Goal: Information Seeking & Learning: Stay updated

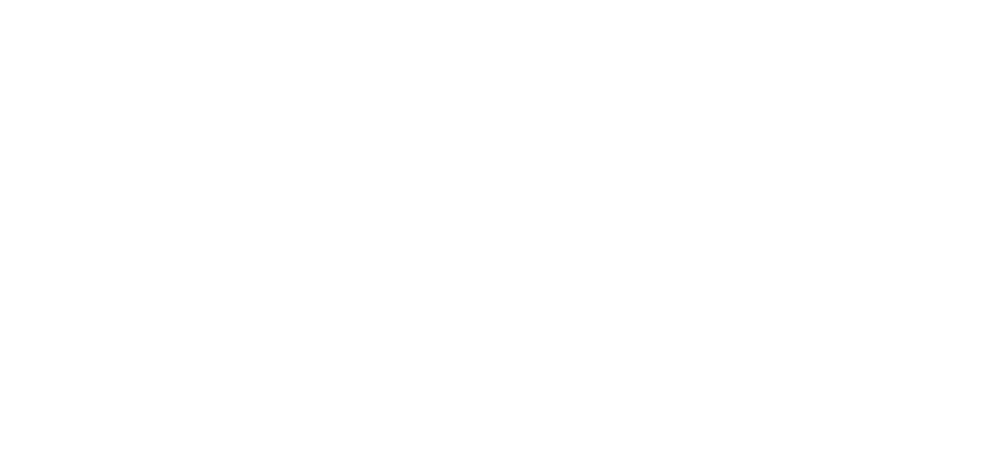
click at [980, 157] on html at bounding box center [493, 233] width 986 height 467
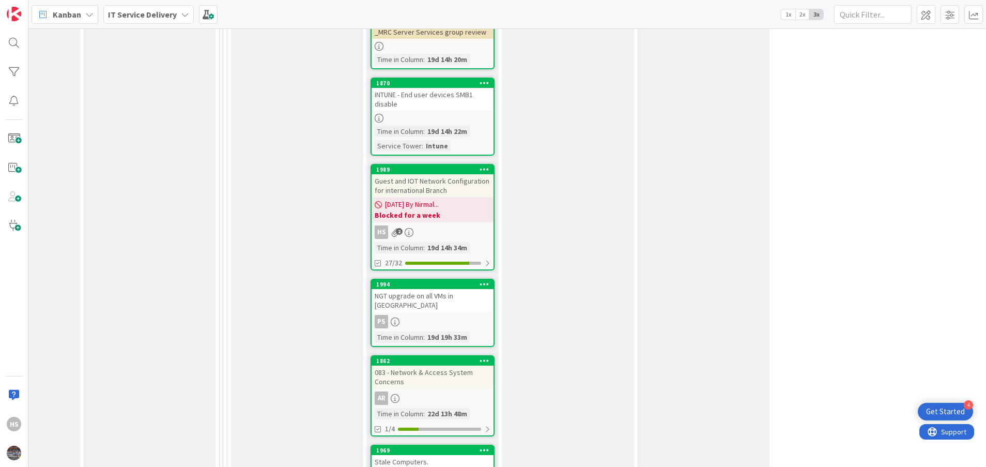
scroll to position [757, 495]
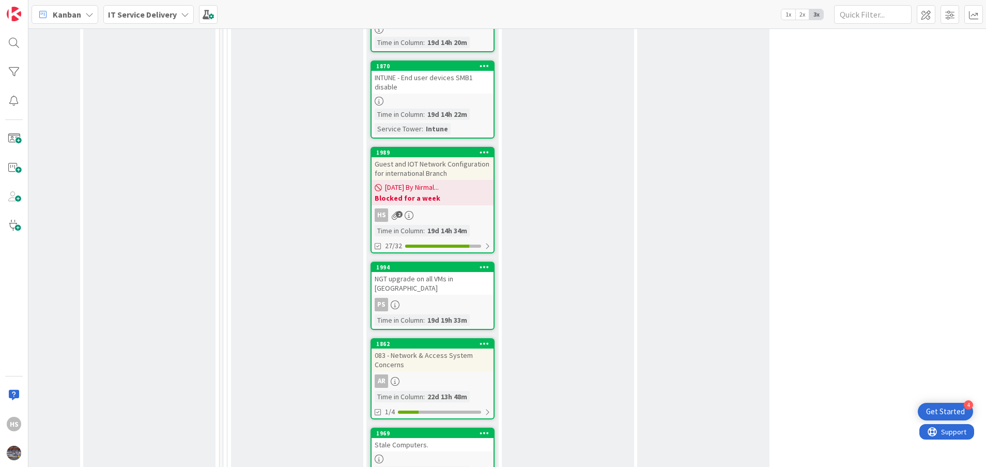
click at [439, 188] on span "[DATE] By Nirmal..." at bounding box center [412, 187] width 54 height 11
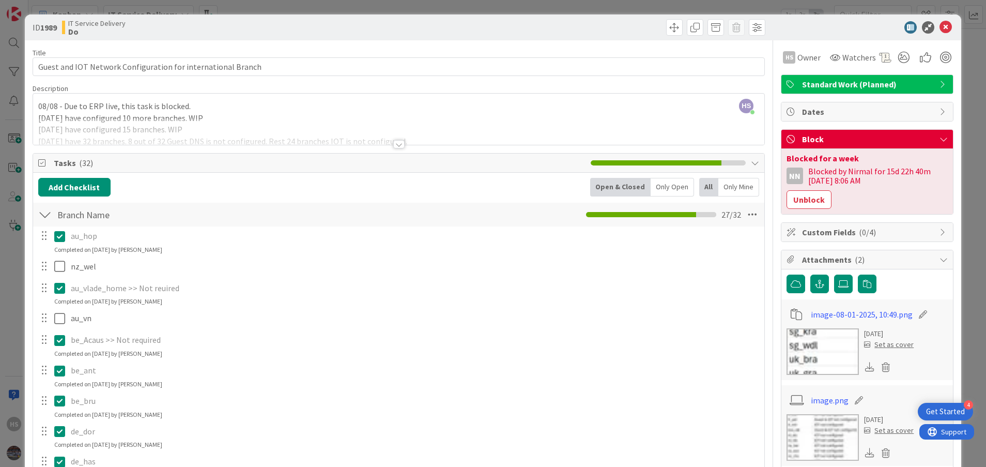
click at [493, 461] on p "de_has" at bounding box center [414, 461] width 686 height 12
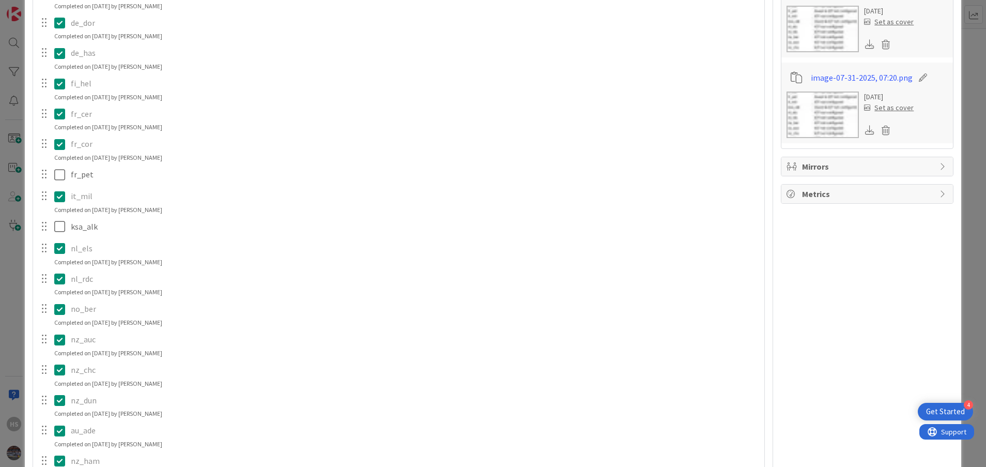
scroll to position [412, 0]
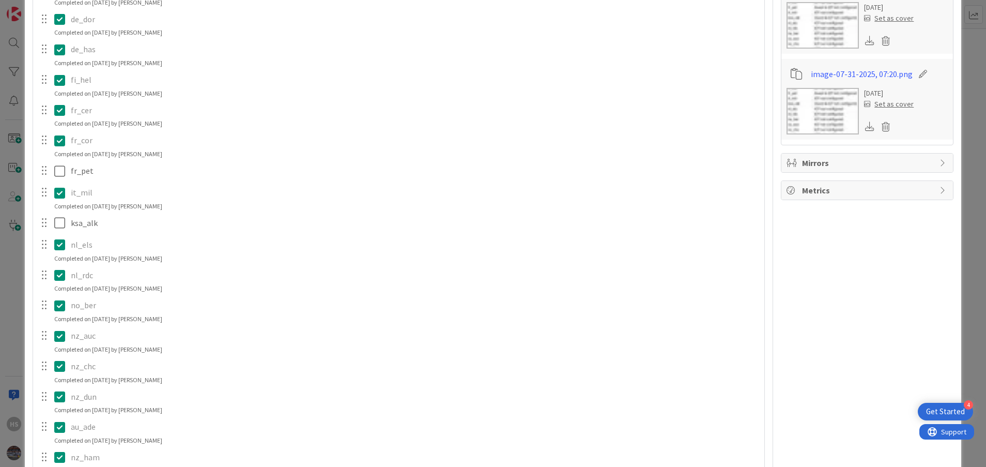
click at [533, 464] on div "nz_ham" at bounding box center [414, 457] width 695 height 18
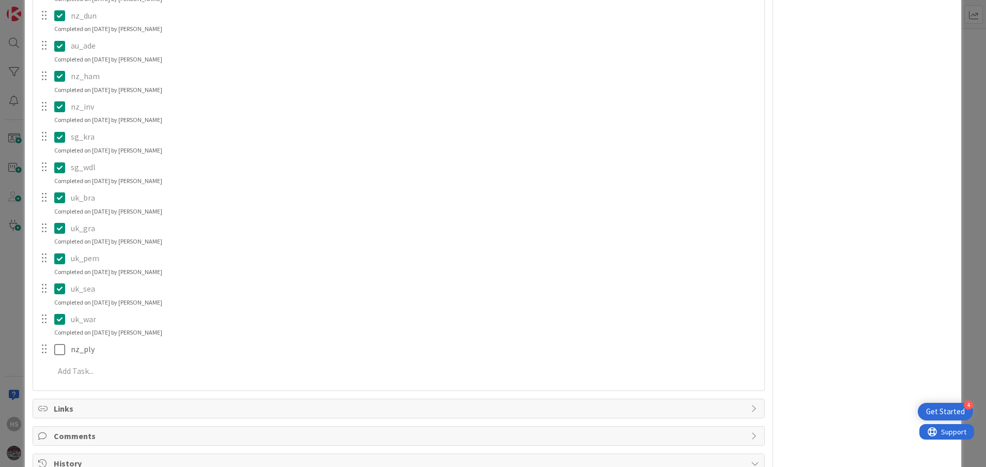
scroll to position [795, 0]
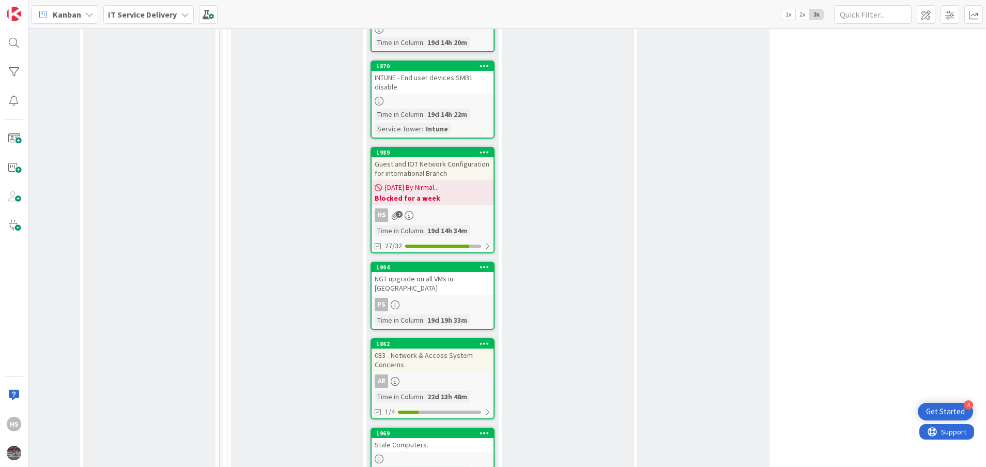
click at [449, 200] on b "Blocked for a week" at bounding box center [433, 198] width 116 height 10
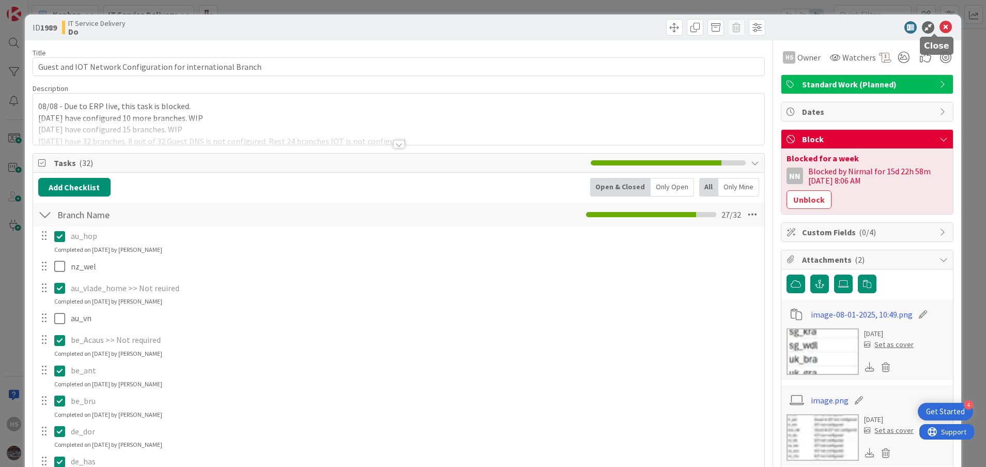
click at [940, 24] on icon at bounding box center [946, 27] width 12 height 12
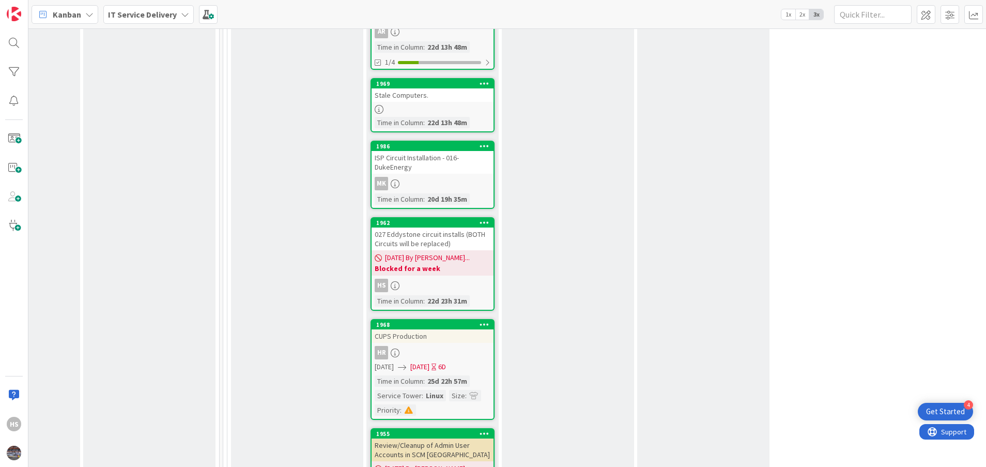
scroll to position [1146, 495]
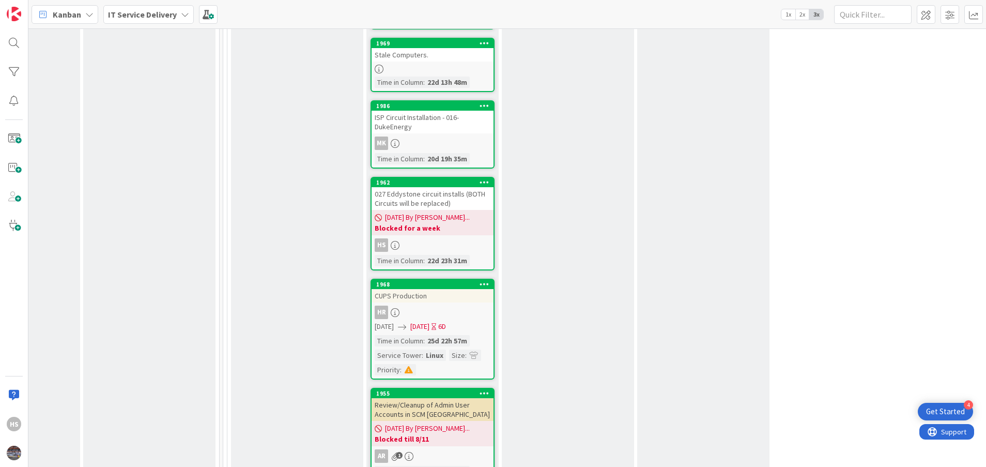
click at [475, 189] on div "027 Eddystone circuit installs (BOTH Circuits will be replaced)" at bounding box center [433, 198] width 122 height 23
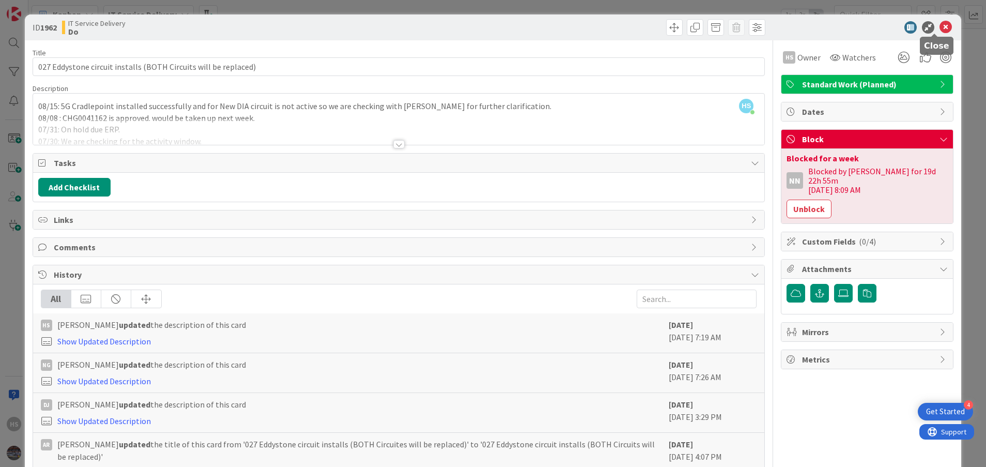
click at [940, 29] on icon at bounding box center [946, 27] width 12 height 12
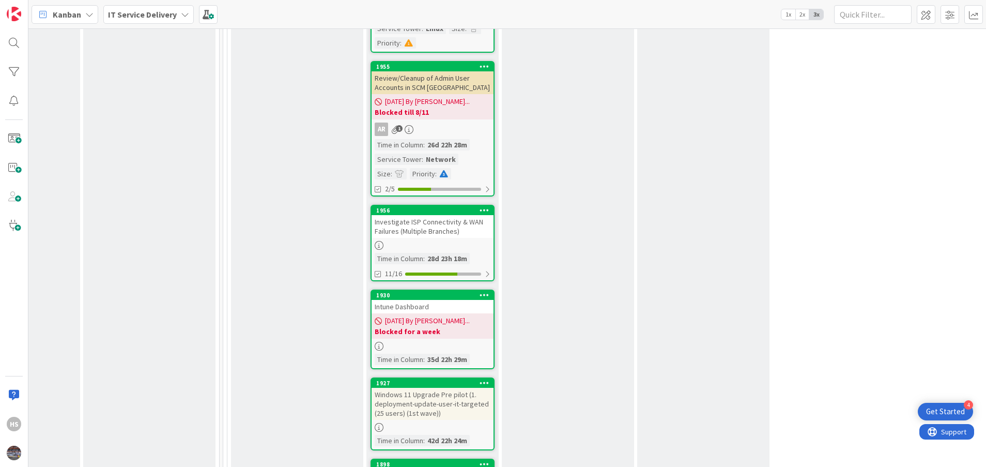
scroll to position [1496, 495]
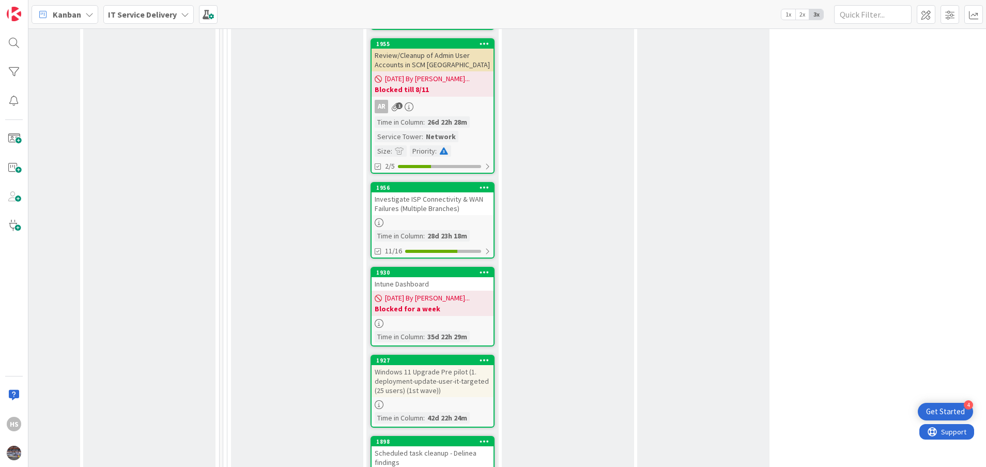
click at [453, 200] on div "Investigate ISP Connectivity & WAN Failures (Multiple Branches)" at bounding box center [433, 203] width 122 height 23
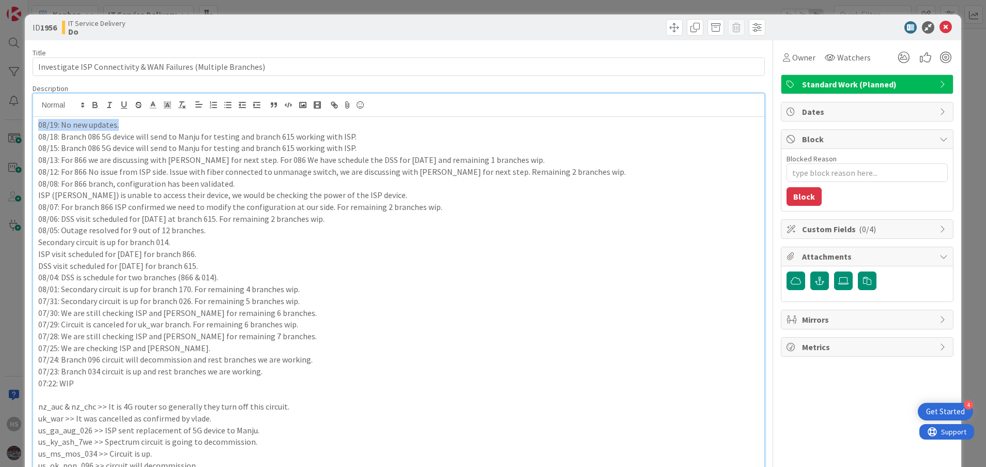
drag, startPoint x: 119, startPoint y: 105, endPoint x: 25, endPoint y: 115, distance: 94.6
copy p "08/19: No new updates."
click at [37, 131] on div "08/19: No new updates. 08/18: Branch 086 5G device will send to Manju for testi…" at bounding box center [399, 405] width 732 height 576
click at [940, 22] on icon at bounding box center [946, 27] width 12 height 12
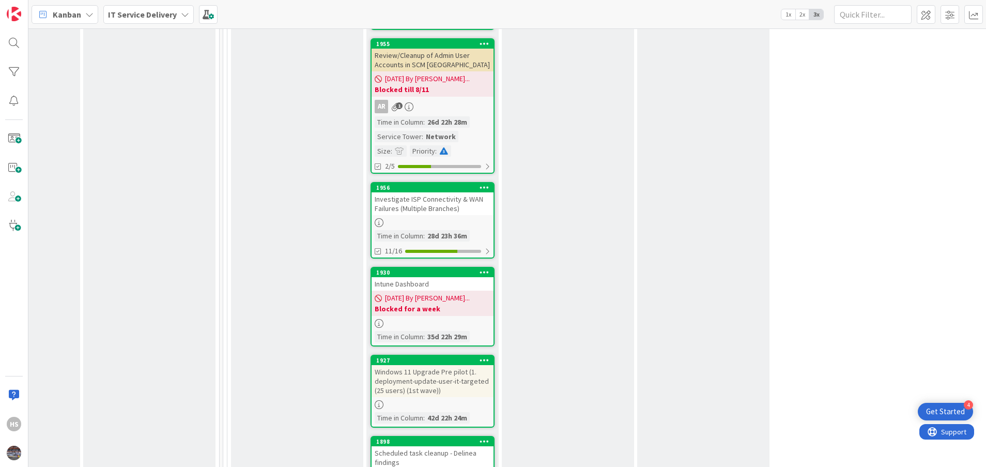
click at [408, 205] on div "Investigate ISP Connectivity & WAN Failures (Multiple Branches)" at bounding box center [433, 203] width 122 height 23
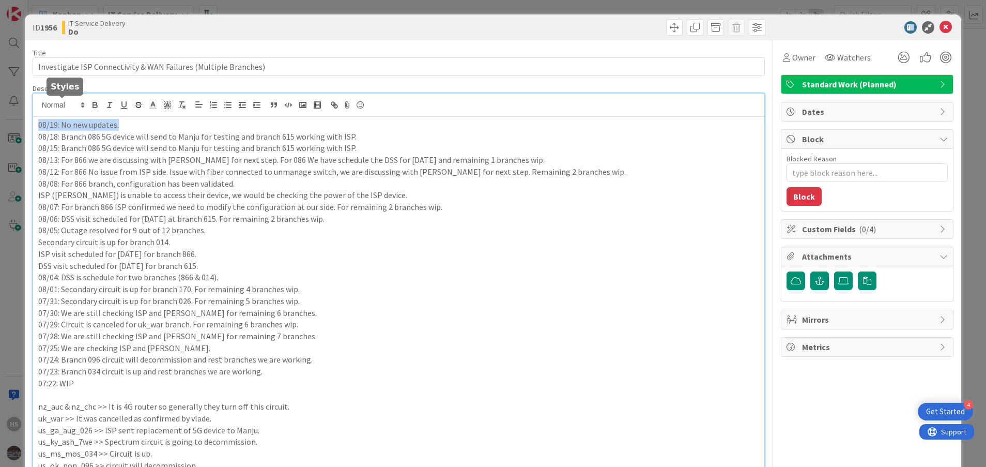
drag, startPoint x: 125, startPoint y: 109, endPoint x: 22, endPoint y: 115, distance: 103.1
click at [22, 115] on div "ID 1956 IT Service Delivery Do Title 63 / 128 Investigate ISP Connectivity & WA…" at bounding box center [493, 233] width 986 height 467
copy p "08/19: No new updates."
click at [34, 128] on div "08/19: No new updates. 08/18: Branch 086 5G device will send to Manju for testi…" at bounding box center [399, 405] width 732 height 576
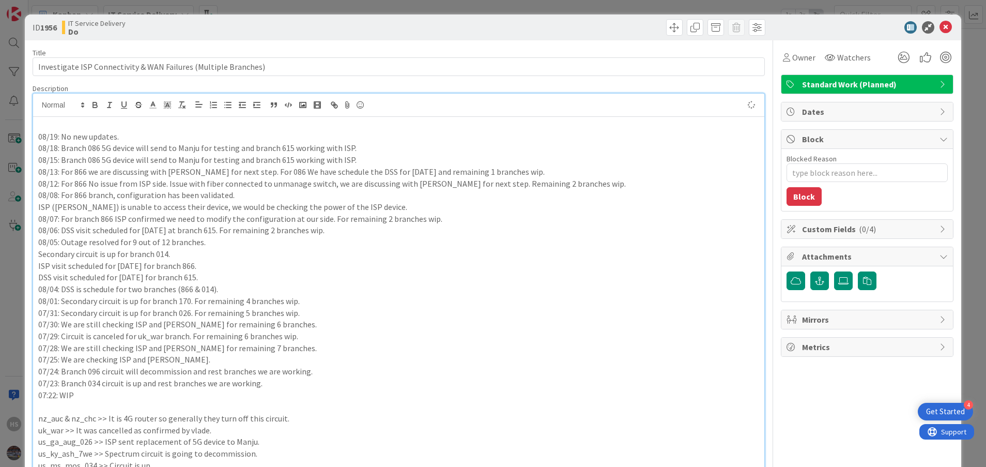
paste div
type textarea "x"
click at [55, 125] on p "08/19: No new updates." at bounding box center [398, 125] width 721 height 12
click at [167, 223] on p "08/07: For branch 866 ISP confirmed we need to modify the configuration at our …" at bounding box center [398, 219] width 721 height 12
click at [940, 29] on icon at bounding box center [946, 27] width 12 height 12
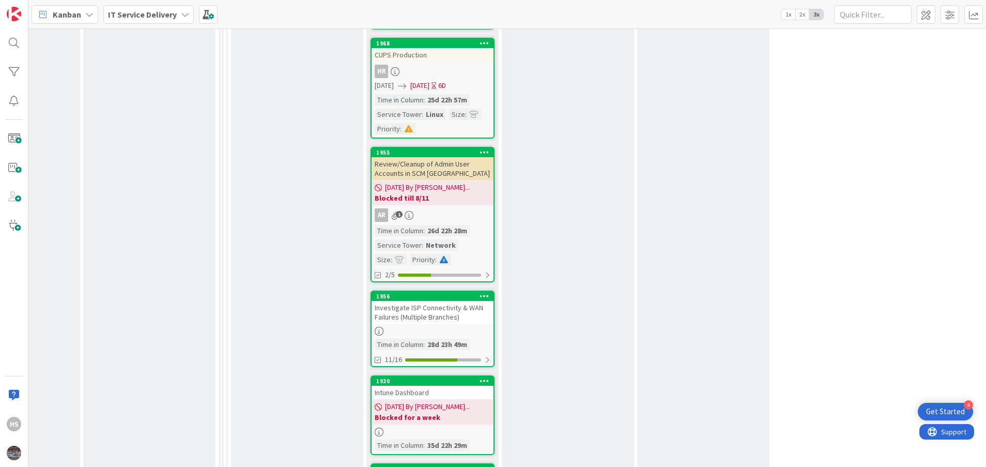
scroll to position [1393, 495]
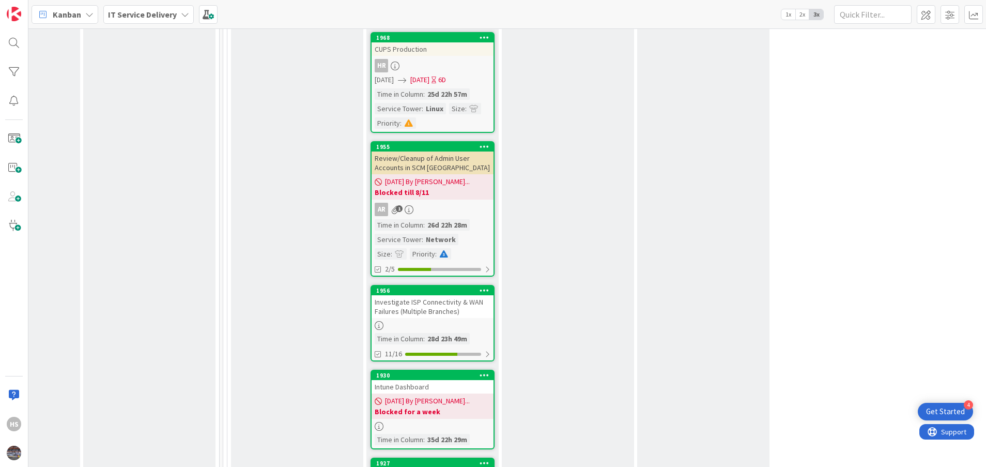
click at [446, 299] on div "Investigate ISP Connectivity & WAN Failures (Multiple Branches)" at bounding box center [433, 306] width 122 height 23
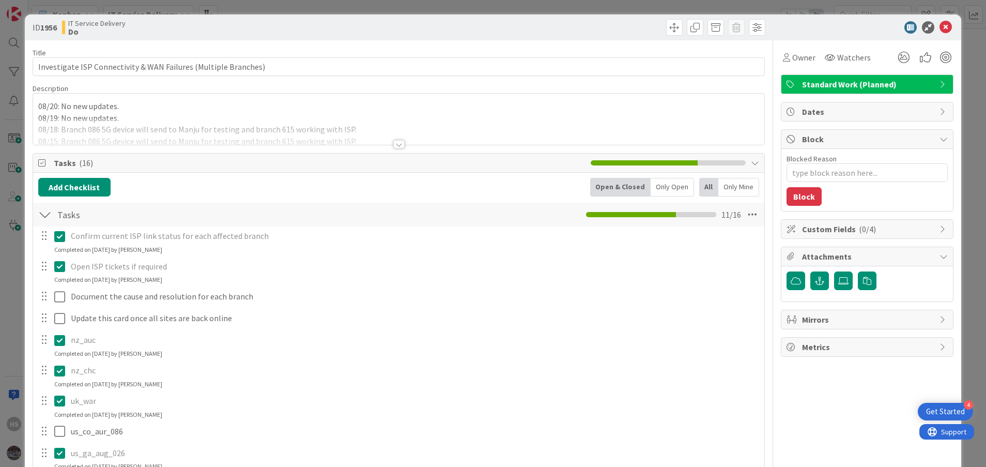
type textarea "x"
click at [394, 143] on div at bounding box center [398, 144] width 11 height 8
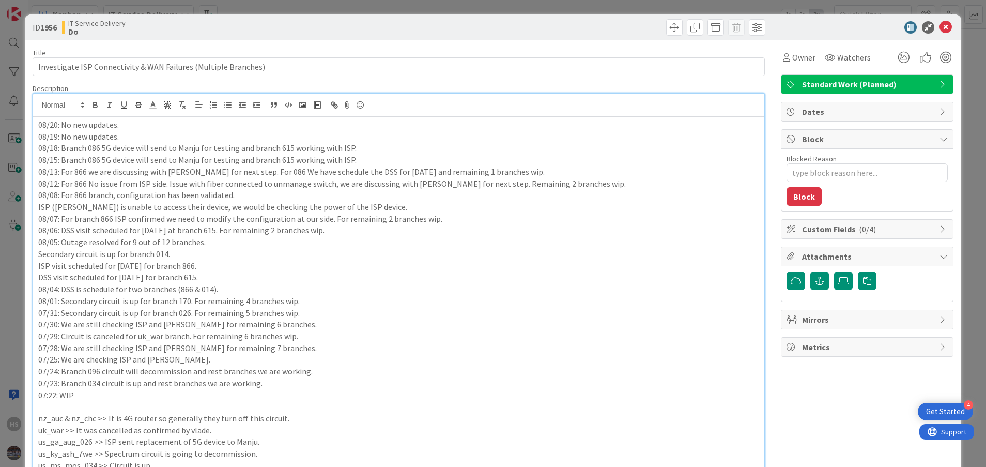
click at [934, 34] on div "ID 1956 IT Service Delivery Do" at bounding box center [493, 27] width 937 height 26
click at [940, 27] on icon at bounding box center [946, 27] width 12 height 12
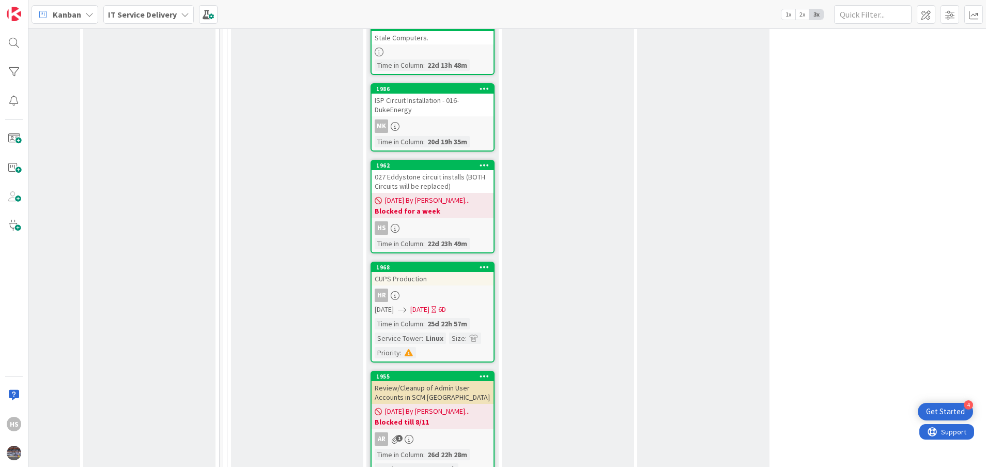
scroll to position [1146, 495]
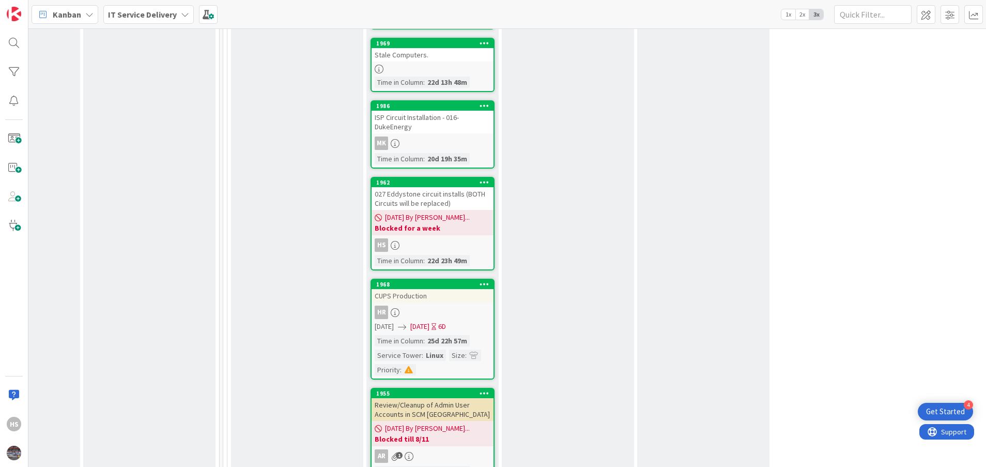
click at [456, 192] on div "027 Eddystone circuit installs (BOTH Circuits will be replaced)" at bounding box center [433, 198] width 122 height 23
click at [411, 188] on div "027 Eddystone circuit installs (BOTH Circuits will be replaced)" at bounding box center [433, 198] width 122 height 23
click at [434, 194] on div "027 Eddystone circuit installs (BOTH Circuits will be replaced)" at bounding box center [433, 198] width 122 height 23
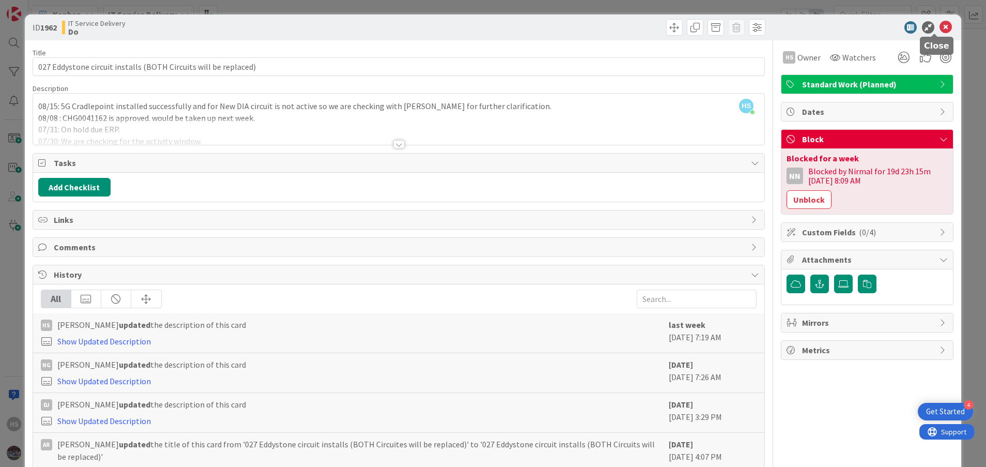
click at [940, 31] on icon at bounding box center [946, 27] width 12 height 12
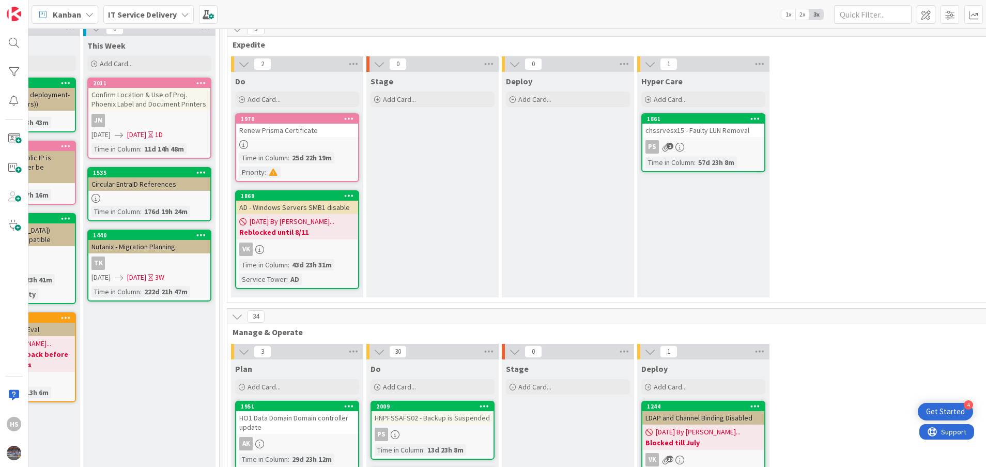
scroll to position [0, 495]
